Goal: Task Accomplishment & Management: Manage account settings

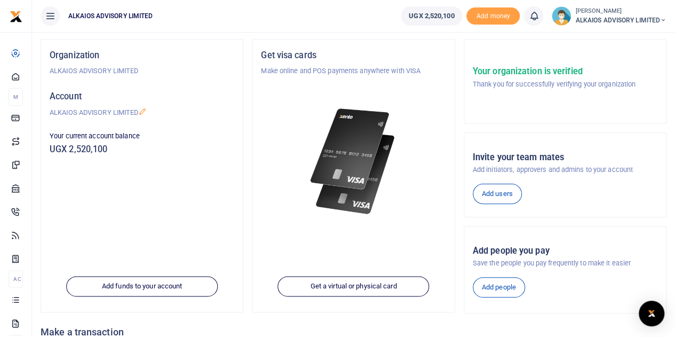
scroll to position [65, 0]
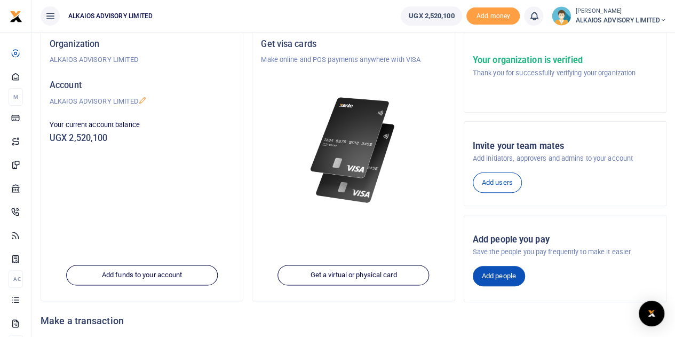
click at [495, 278] on link "Add people" at bounding box center [499, 276] width 52 height 20
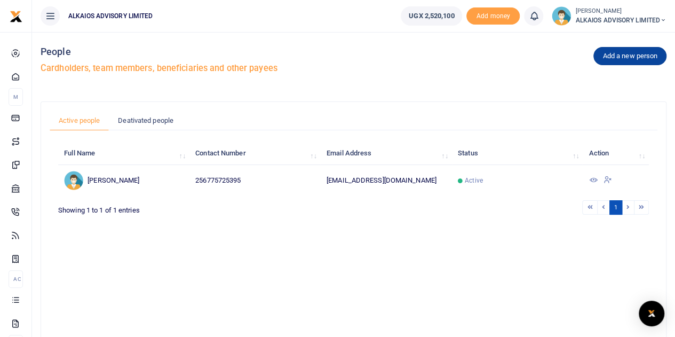
click at [623, 55] on link "Add a new person" at bounding box center [629, 56] width 73 height 18
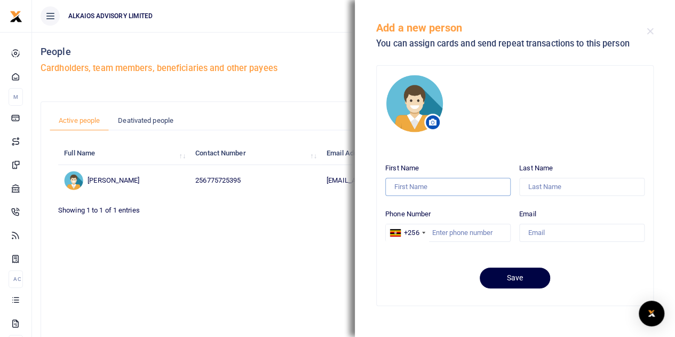
click at [465, 189] on input "First Name" at bounding box center [447, 187] width 125 height 18
type input "PETER"
click at [534, 187] on input "Last Name" at bounding box center [581, 187] width 125 height 18
type input "A"
type input "KKKURU"
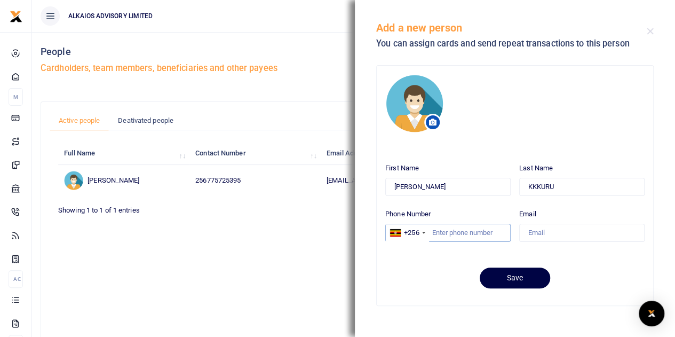
click at [453, 230] on input "Phone Number" at bounding box center [447, 232] width 125 height 18
click at [432, 116] on span at bounding box center [432, 122] width 17 height 17
click at [647, 31] on button "Close" at bounding box center [649, 31] width 7 height 7
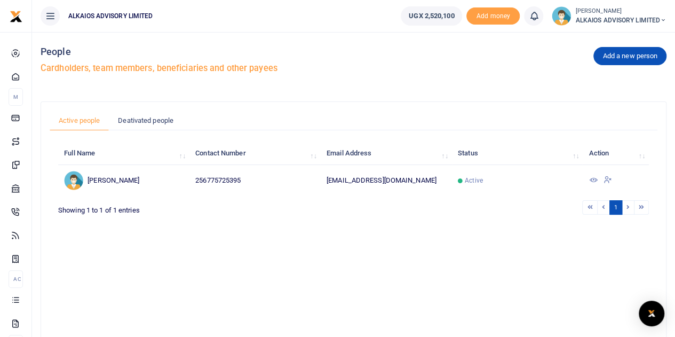
click at [578, 12] on small "[PERSON_NAME]" at bounding box center [620, 11] width 91 height 9
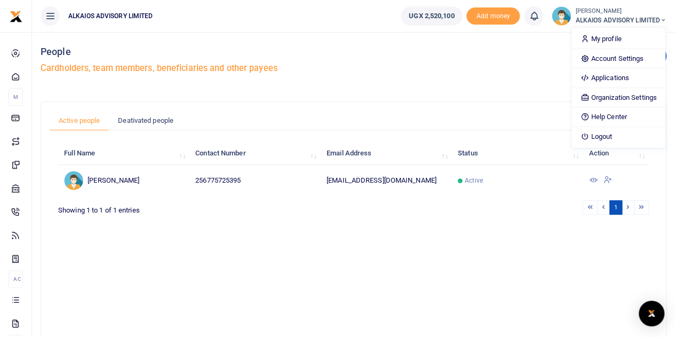
click at [559, 15] on img at bounding box center [560, 15] width 19 height 19
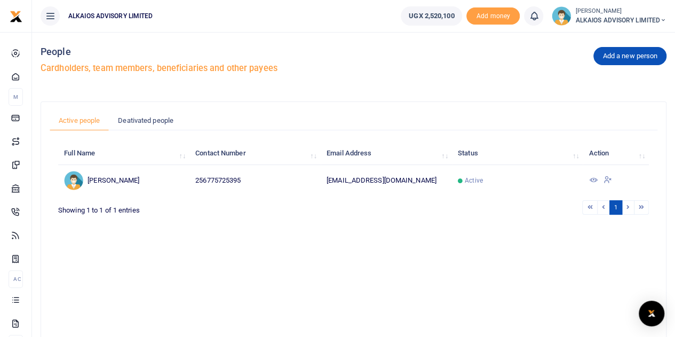
click at [559, 15] on img at bounding box center [560, 15] width 19 height 19
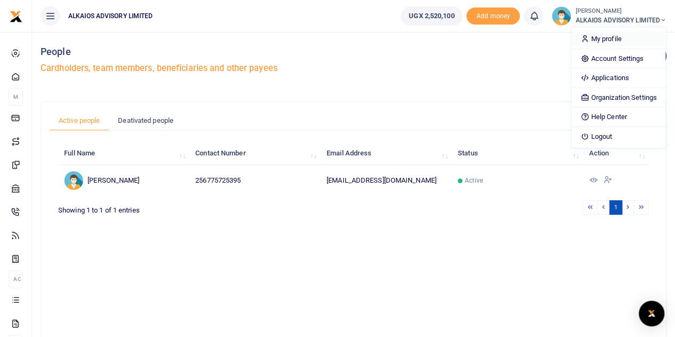
click at [592, 37] on link "My profile" at bounding box center [617, 38] width 93 height 15
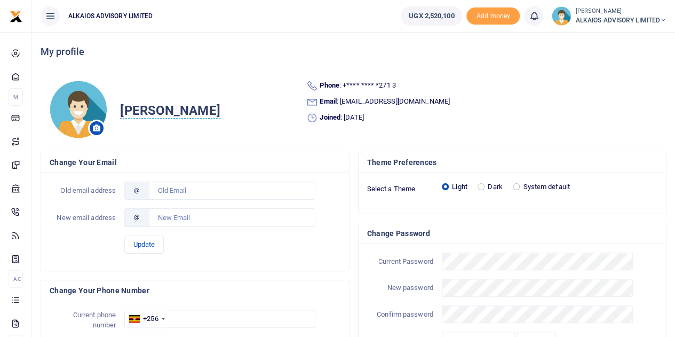
click at [99, 126] on icon at bounding box center [96, 127] width 7 height 7
click at [95, 120] on span at bounding box center [96, 127] width 17 height 17
click at [95, 121] on span at bounding box center [96, 127] width 17 height 17
click at [71, 97] on img at bounding box center [78, 109] width 58 height 59
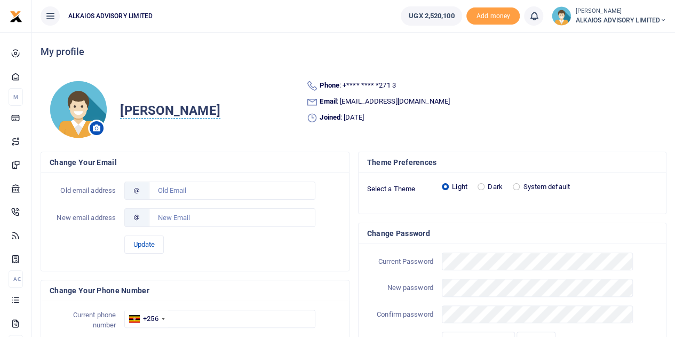
click at [91, 121] on img at bounding box center [78, 109] width 58 height 59
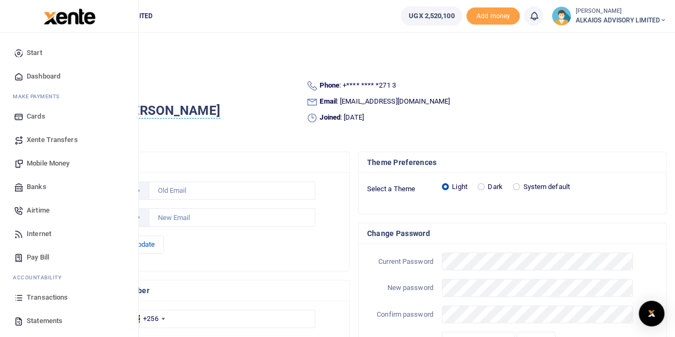
click at [46, 296] on span "Transactions" at bounding box center [47, 297] width 41 height 11
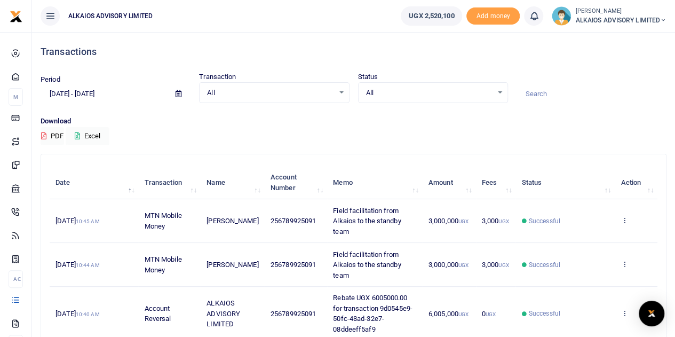
click at [660, 20] on icon at bounding box center [663, 20] width 6 height 7
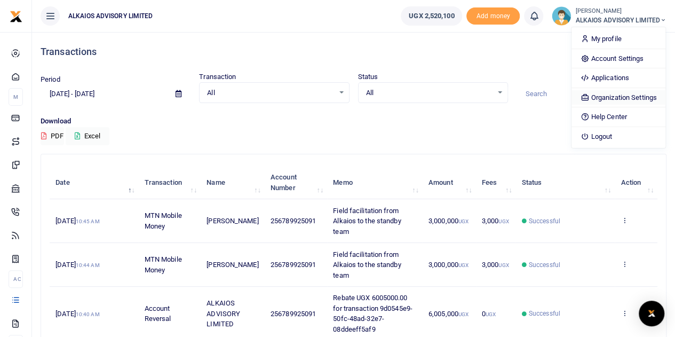
click at [613, 94] on link "Organization Settings" at bounding box center [617, 97] width 93 height 15
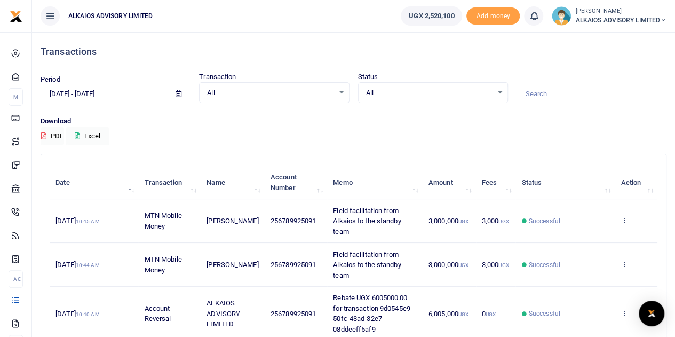
click at [594, 17] on span "ALKAIOS ADVISORY LIMITED" at bounding box center [620, 20] width 91 height 10
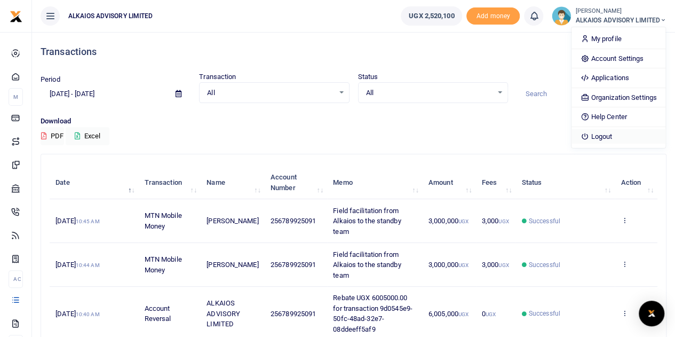
click at [602, 134] on link "Logout" at bounding box center [617, 136] width 93 height 15
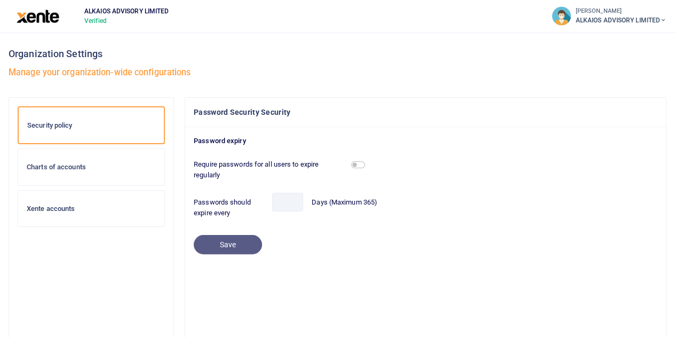
click at [80, 168] on h6 "Charts of accounts" at bounding box center [91, 167] width 129 height 9
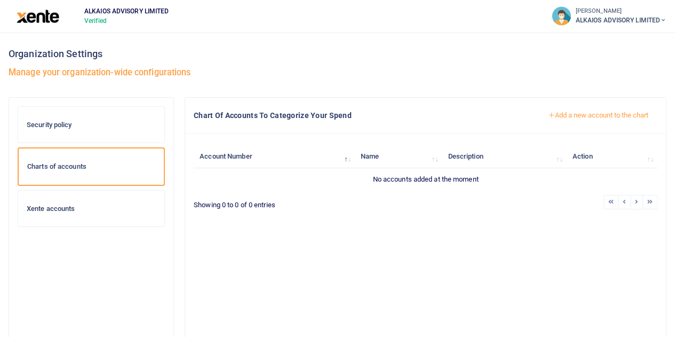
click at [69, 204] on h6 "Xente accounts" at bounding box center [91, 208] width 129 height 9
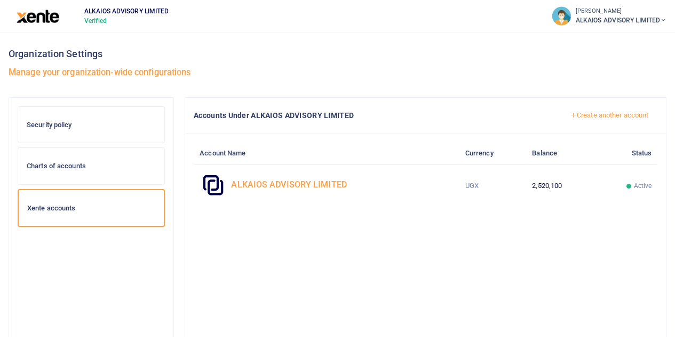
click at [636, 15] on span "ALKAIOS ADVISORY LIMITED" at bounding box center [620, 20] width 91 height 10
click at [550, 101] on link "Logout" at bounding box center [592, 102] width 150 height 15
